Goal: Find specific page/section: Find specific page/section

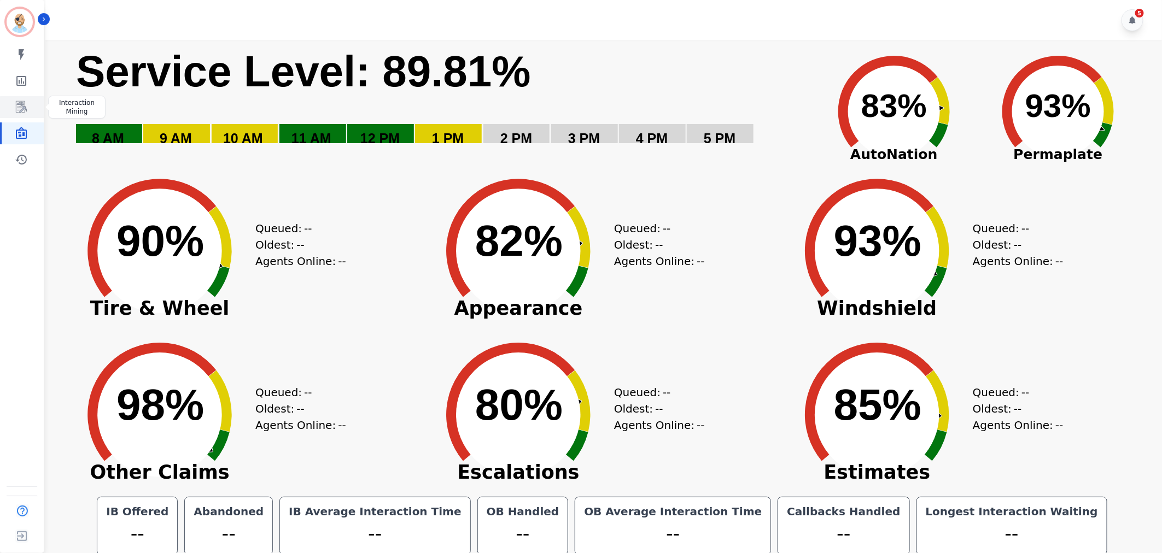
click at [26, 106] on icon "Sidebar" at bounding box center [21, 107] width 13 height 13
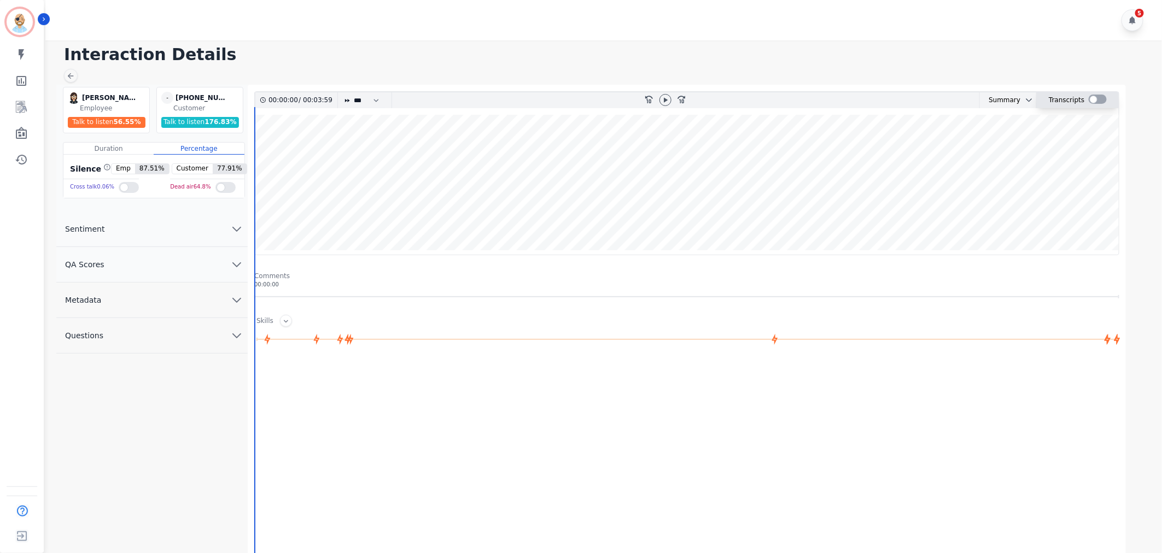
click at [1091, 95] on div at bounding box center [1098, 99] width 18 height 9
click at [1095, 101] on div at bounding box center [1098, 99] width 18 height 9
click at [1102, 100] on div at bounding box center [1098, 99] width 18 height 9
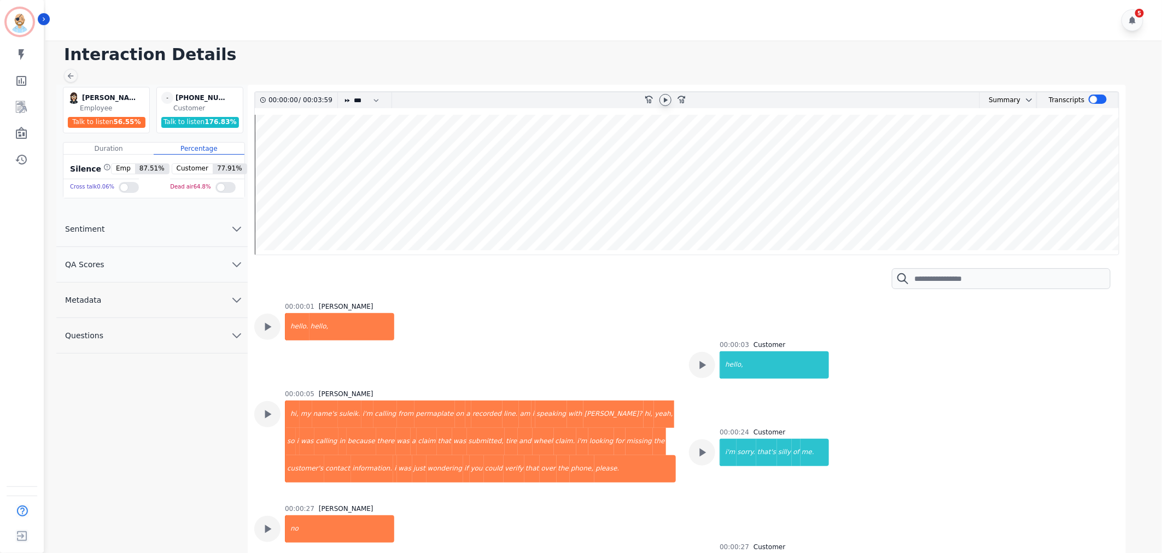
click at [659, 99] on div at bounding box center [665, 100] width 12 height 12
click at [700, 370] on icon at bounding box center [702, 365] width 14 height 14
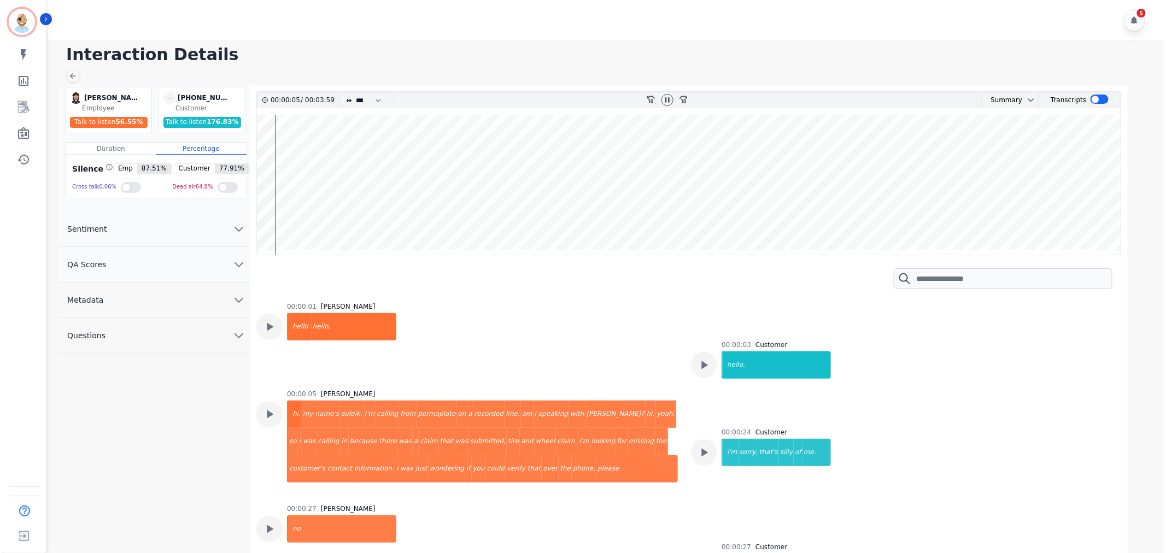
scroll to position [46, 0]
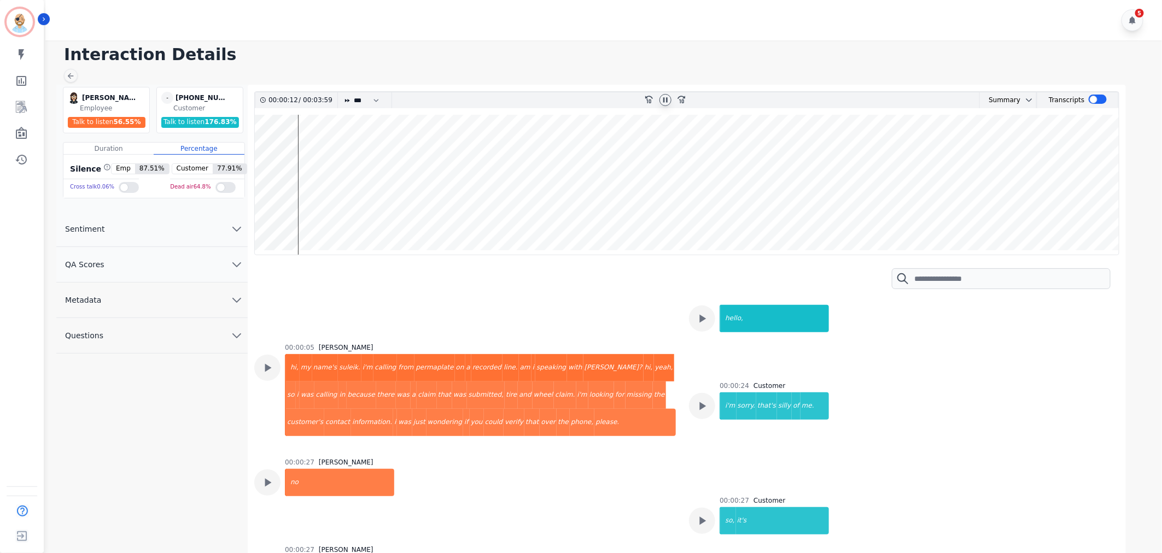
click at [667, 96] on icon at bounding box center [665, 100] width 9 height 9
click at [20, 126] on link "Sidebar" at bounding box center [23, 133] width 42 height 22
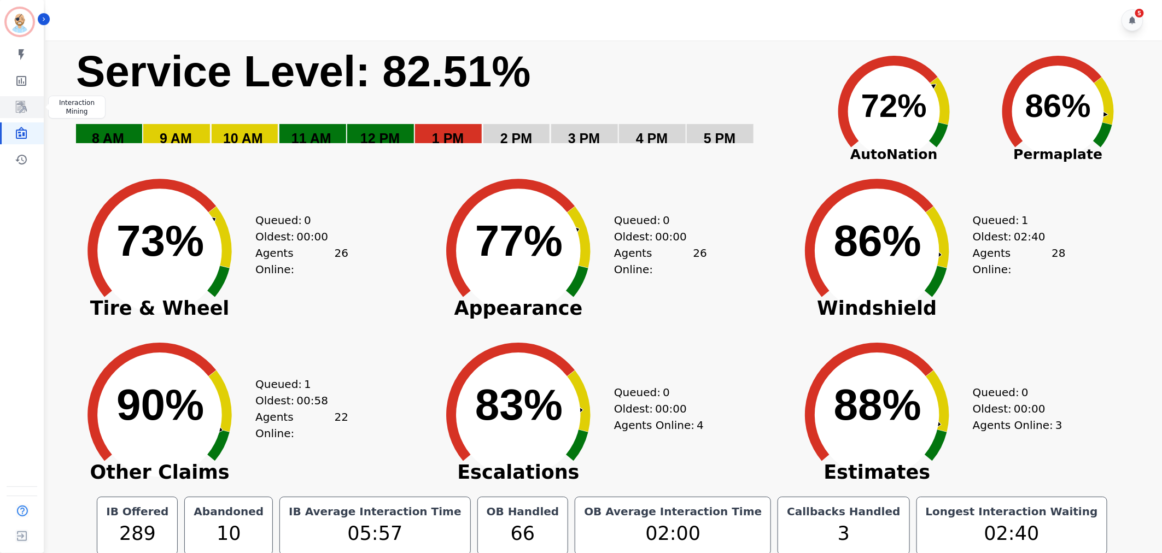
click at [18, 107] on icon "Sidebar" at bounding box center [21, 107] width 13 height 13
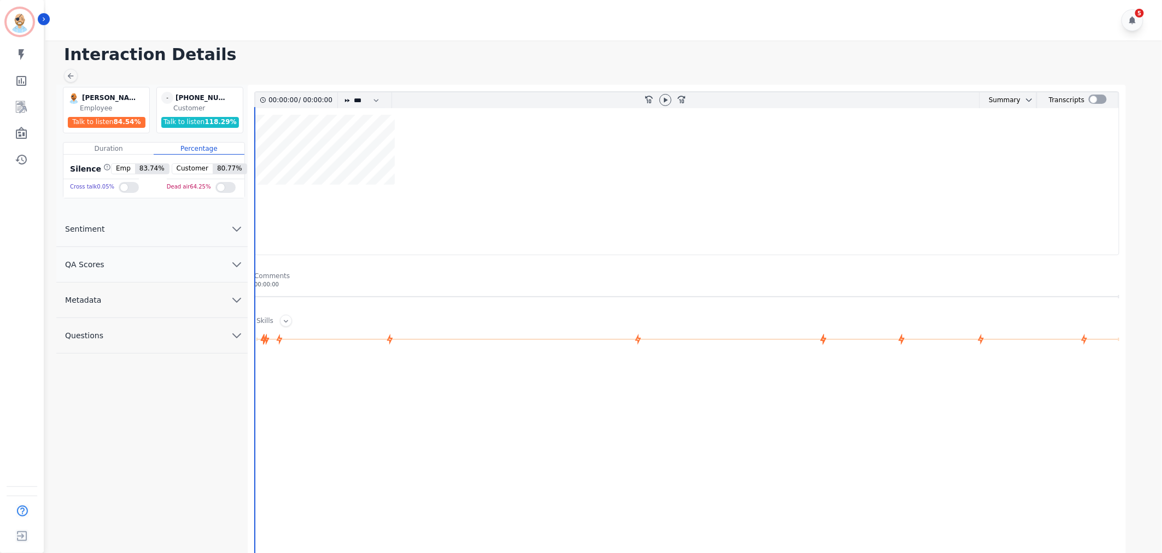
click at [161, 266] on button "QA Scores" at bounding box center [151, 265] width 191 height 36
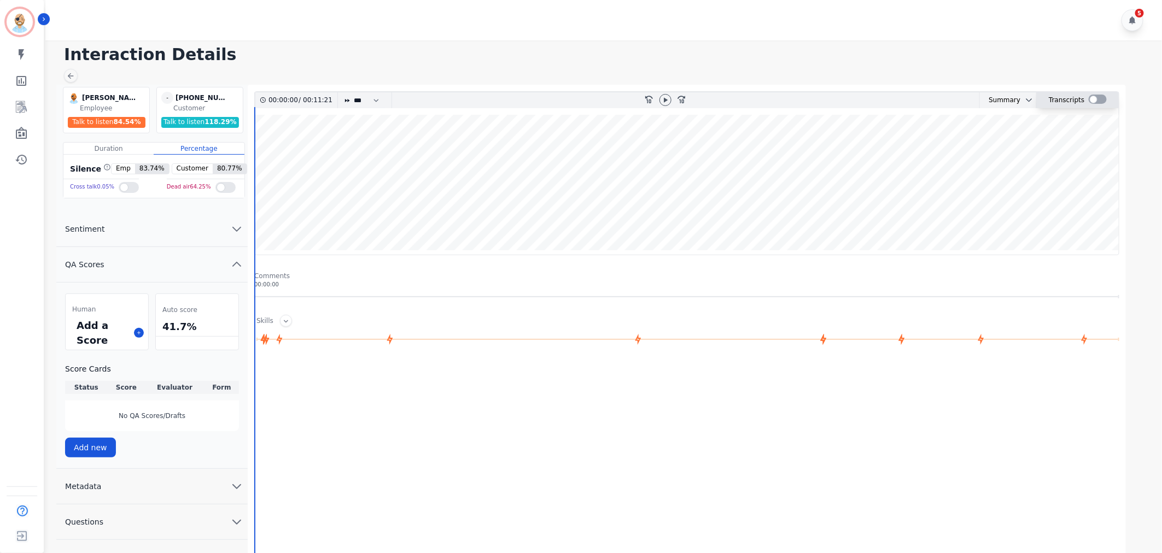
click at [1091, 98] on div at bounding box center [1098, 99] width 18 height 9
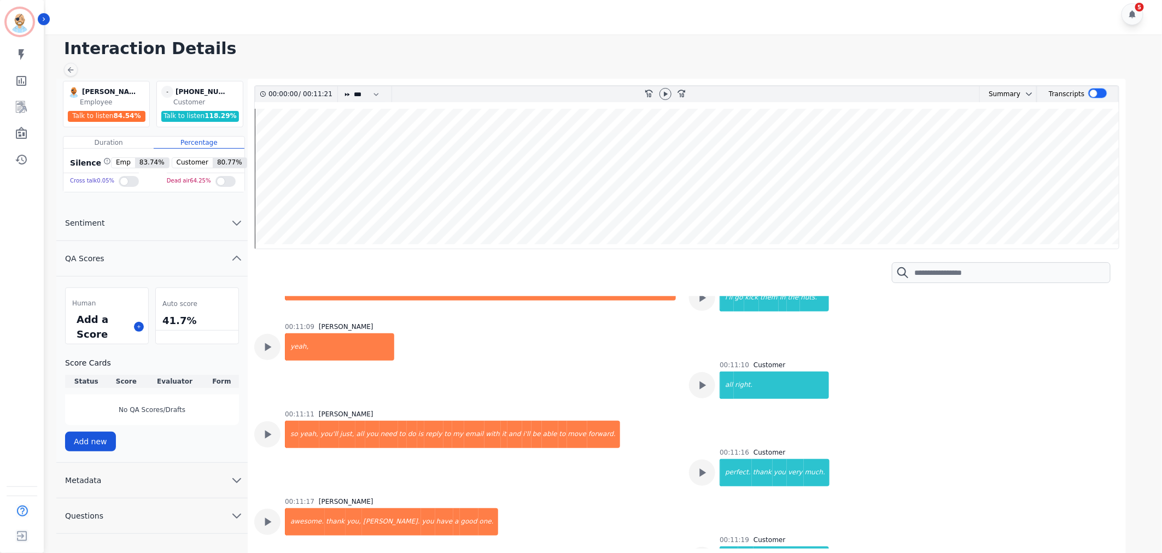
scroll to position [8, 0]
